Goal: Task Accomplishment & Management: Manage account settings

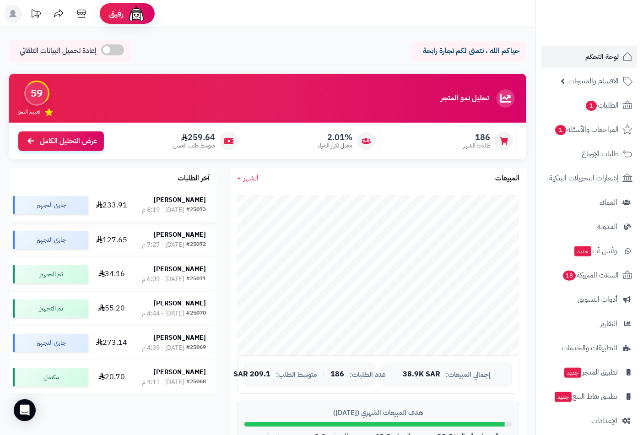
click at [178, 199] on strong "[PERSON_NAME]" at bounding box center [180, 200] width 52 height 10
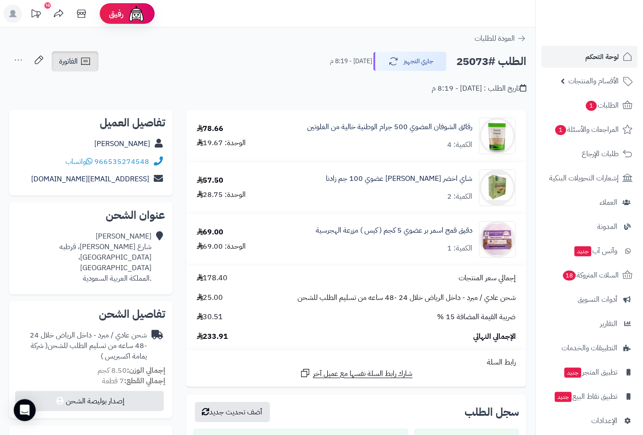
click at [75, 60] on span "الفاتورة" at bounding box center [68, 61] width 19 height 11
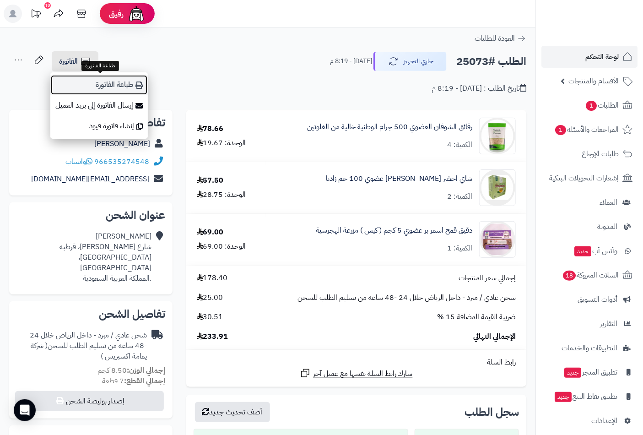
click at [108, 84] on link "طباعة الفاتورة" at bounding box center [99, 85] width 98 height 21
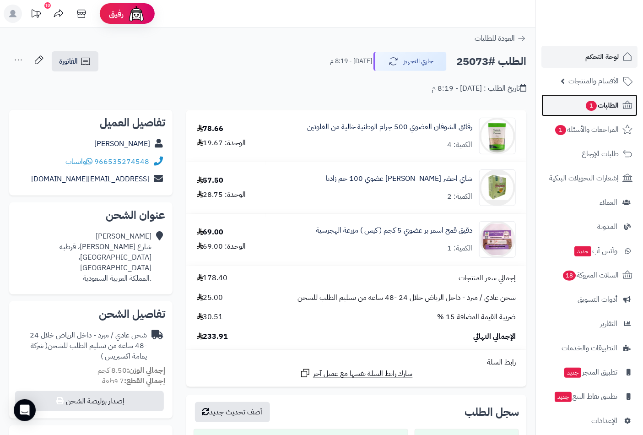
click at [607, 108] on span "الطلبات 1" at bounding box center [602, 105] width 34 height 13
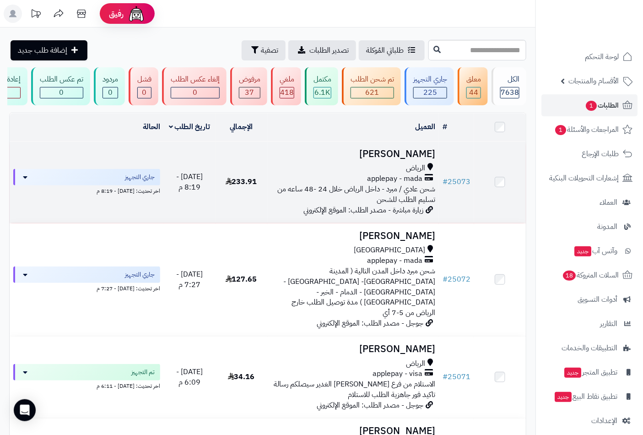
click at [420, 159] on h3 "[PERSON_NAME]" at bounding box center [353, 154] width 165 height 11
